Goal: Communication & Community: Connect with others

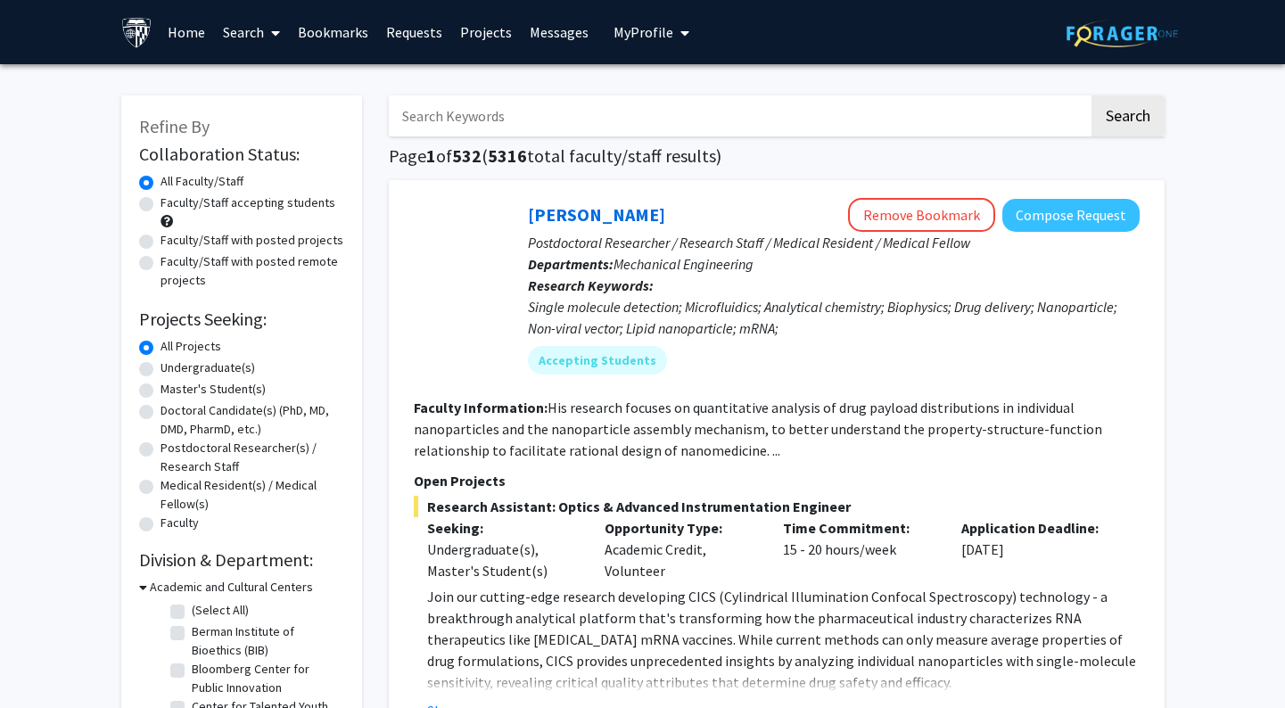
click at [177, 372] on label "Undergraduate(s)" at bounding box center [208, 368] width 95 height 19
click at [172, 370] on input "Undergraduate(s)" at bounding box center [167, 365] width 12 height 12
radio input "true"
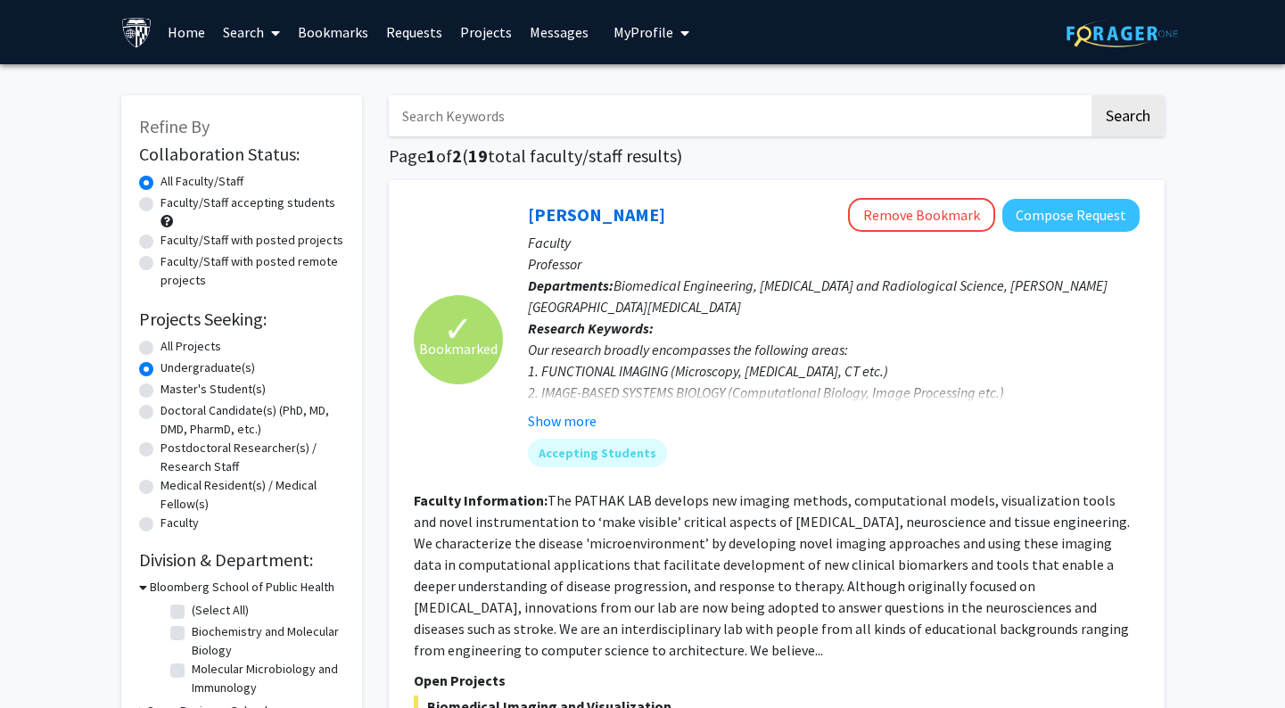
click at [472, 35] on link "Projects" at bounding box center [486, 32] width 70 height 62
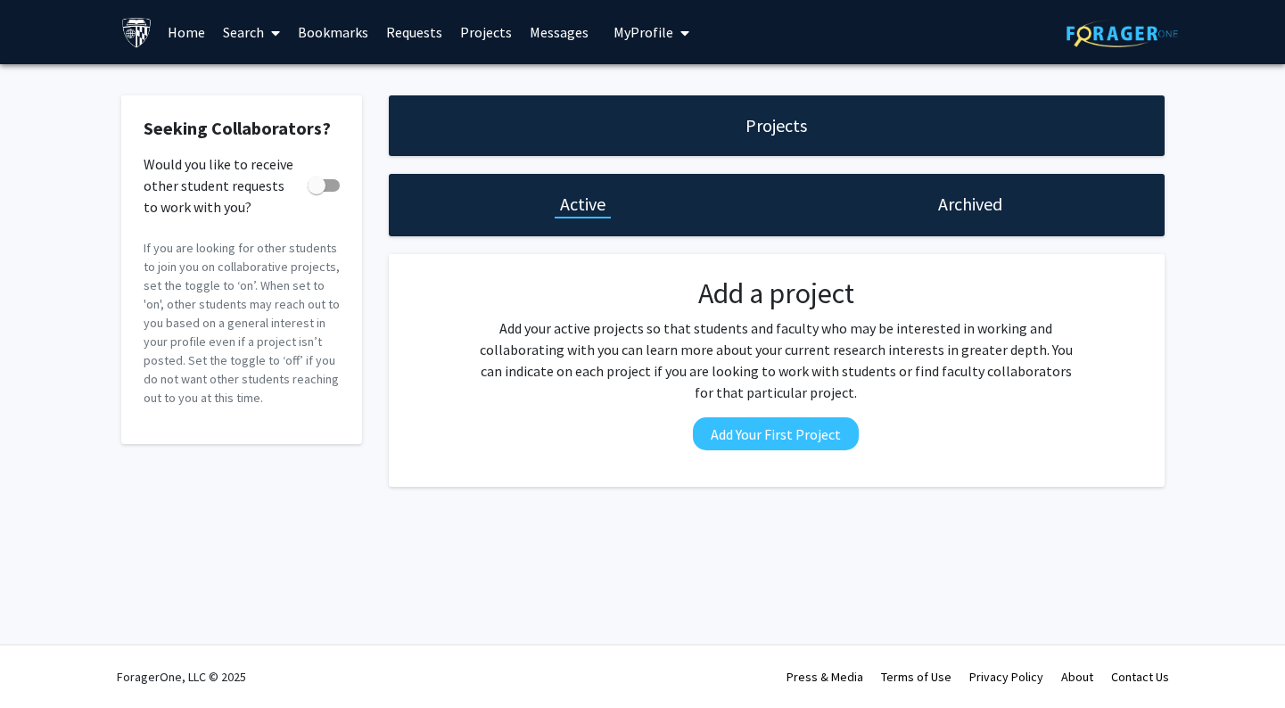
click at [548, 31] on link "Messages" at bounding box center [559, 32] width 77 height 62
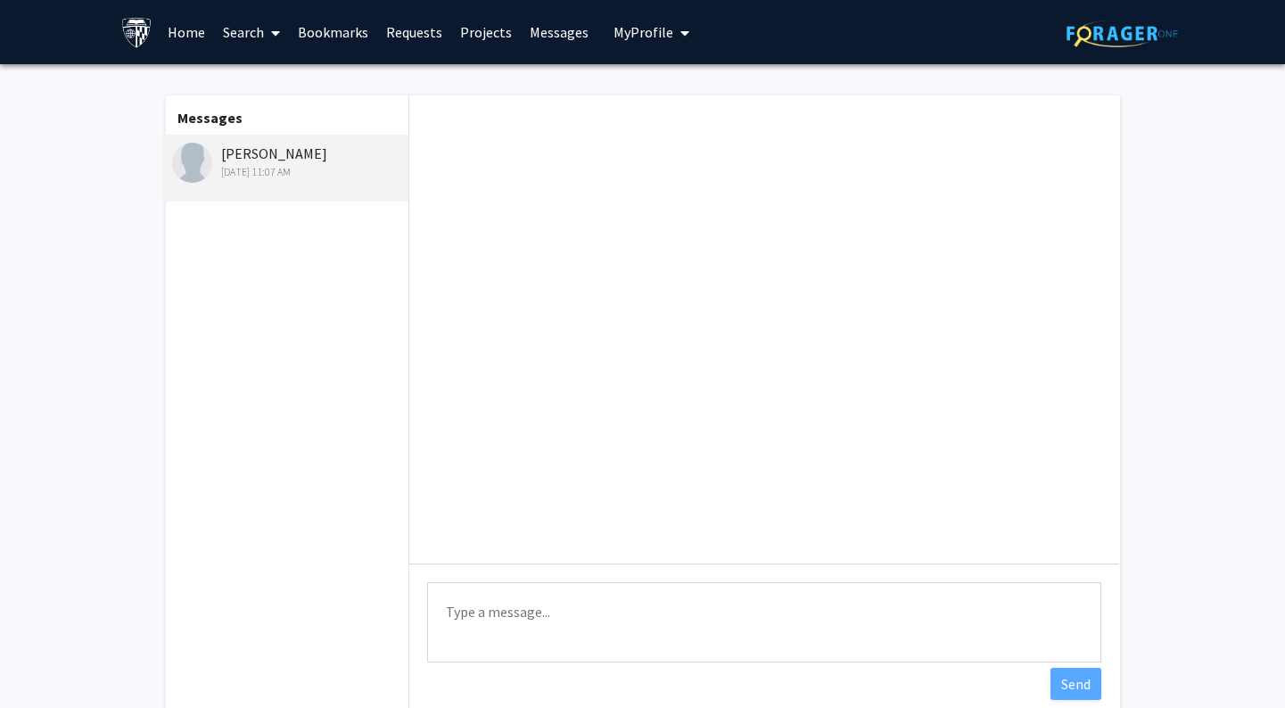
scroll to position [416, 0]
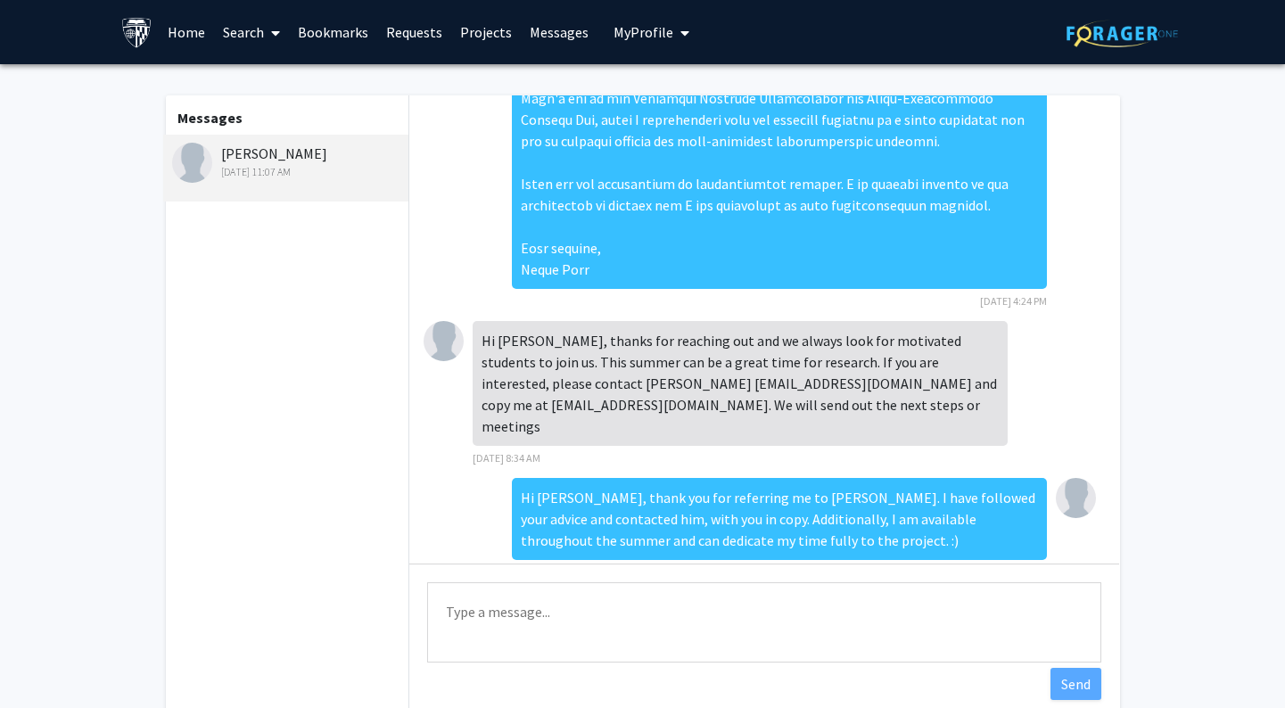
click at [411, 38] on link "Requests" at bounding box center [414, 32] width 74 height 62
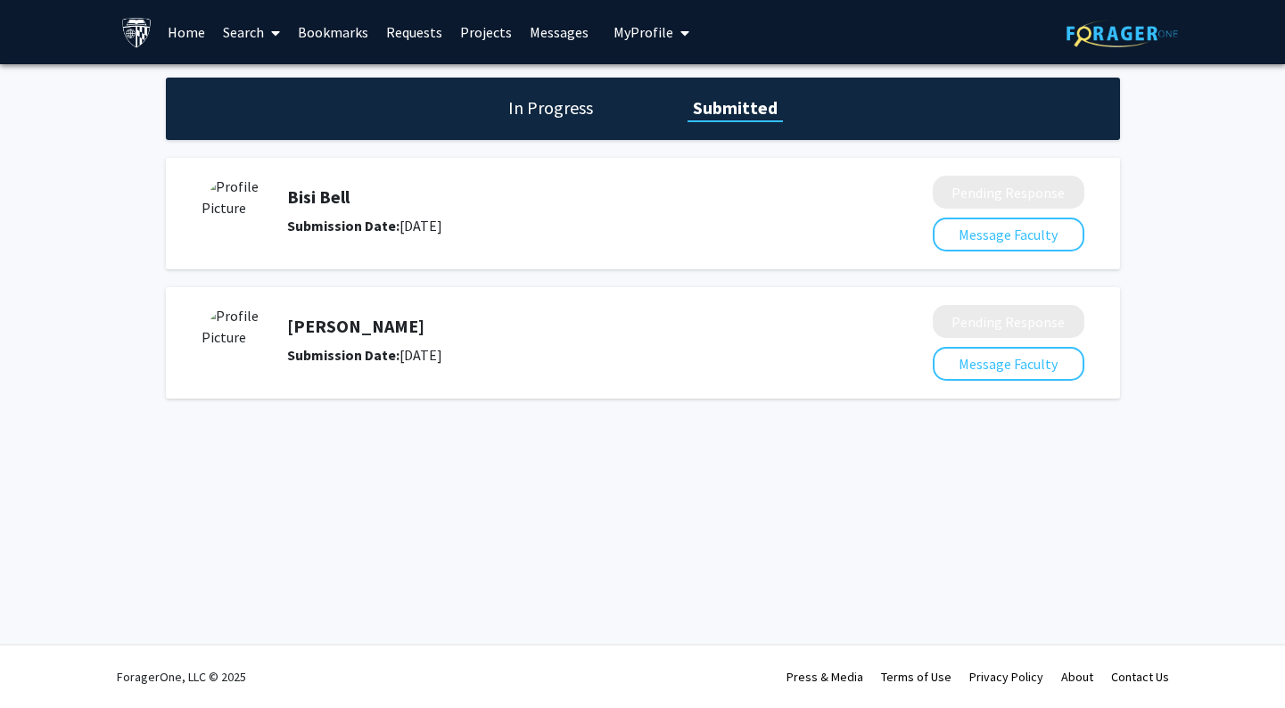
click at [550, 320] on h5 "[PERSON_NAME]" at bounding box center [562, 326] width 551 height 21
click at [350, 209] on div "[PERSON_NAME] Submission Date: [DATE]" at bounding box center [562, 211] width 551 height 50
click at [231, 211] on img at bounding box center [237, 211] width 71 height 71
click at [332, 226] on b "Submission Date:" at bounding box center [343, 226] width 112 height 18
click at [1001, 238] on button "Message Faculty" at bounding box center [1009, 235] width 152 height 34
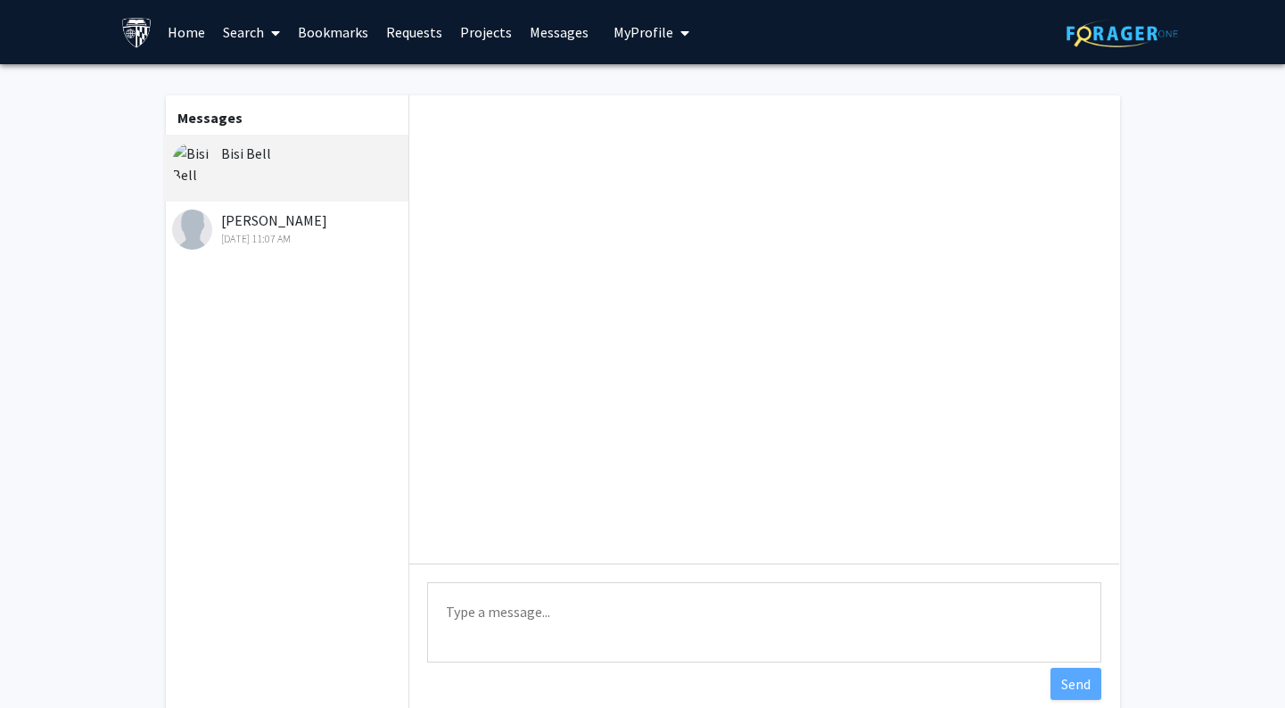
click at [251, 169] on div "Bisi Bell" at bounding box center [286, 168] width 246 height 67
